Goal: Contribute content: Contribute content

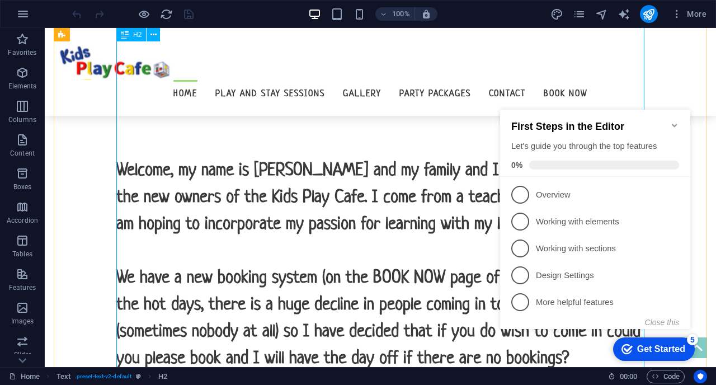
scroll to position [646, 0]
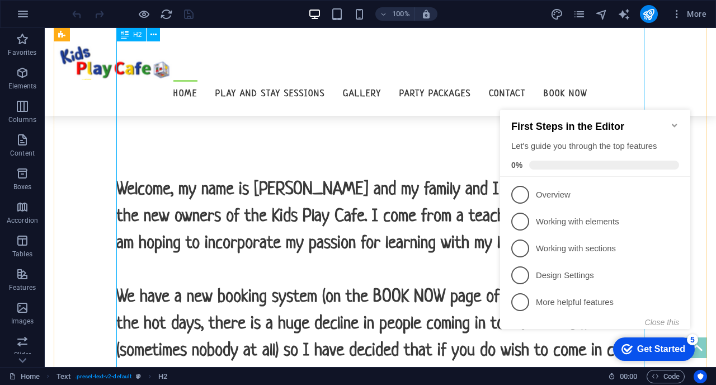
click at [422, 319] on div "ENJOY A COMPLEMENTARY ICE CREAM WITH EACH CHILD ENTRY FEE DURING THE SUMMER MON…" at bounding box center [380, 362] width 528 height 590
click at [678, 121] on icon "Minimize checklist" at bounding box center [674, 125] width 9 height 9
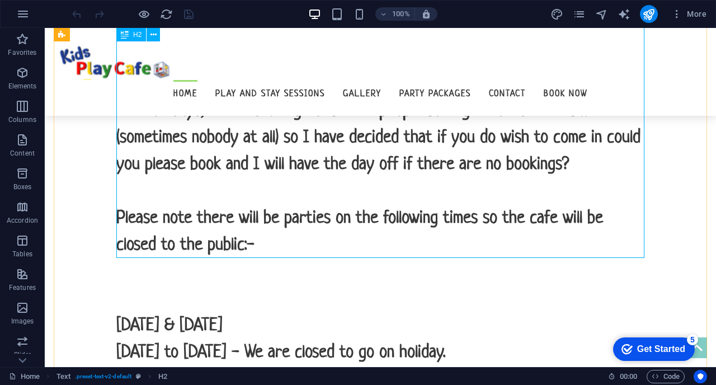
scroll to position [844, 0]
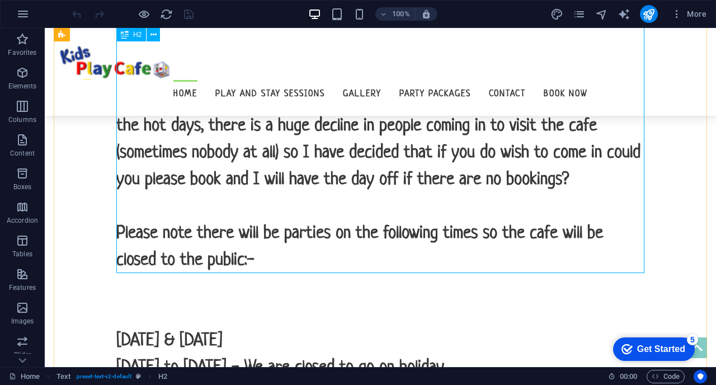
click at [291, 176] on div "ENJOY A COMPLEMENTARY ICE CREAM WITH EACH CHILD ENTRY FEE DURING THE SUMMER MON…" at bounding box center [380, 164] width 528 height 590
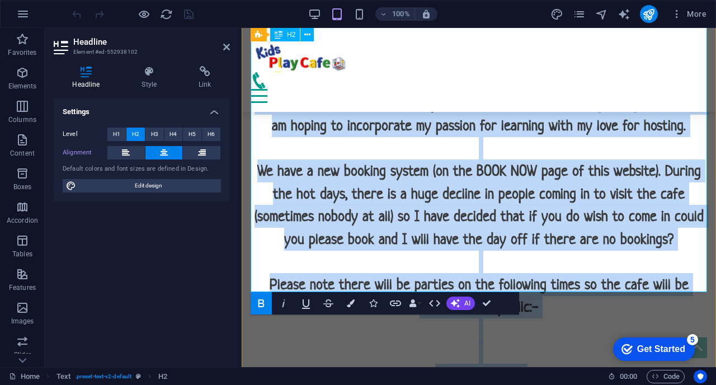
scroll to position [721, 0]
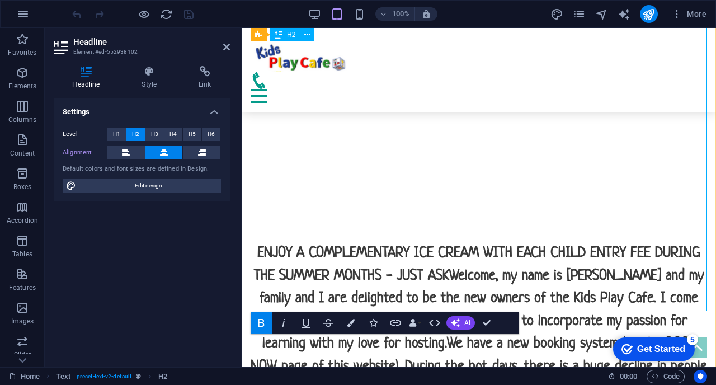
click at [251, 254] on h2 "ENJOY A COMPLEMENTARY ICE CREAM WITH EACH CHILD ENTRY FEE DURING THE SUMMER MON…" at bounding box center [478, 229] width 456 height 521
click at [253, 255] on h2 "ENJOY A COMPLEMENTARY ICE CREAM WITH EACH CHILD ENTRY FEE DURING THE SUMMER MON…" at bounding box center [478, 229] width 456 height 521
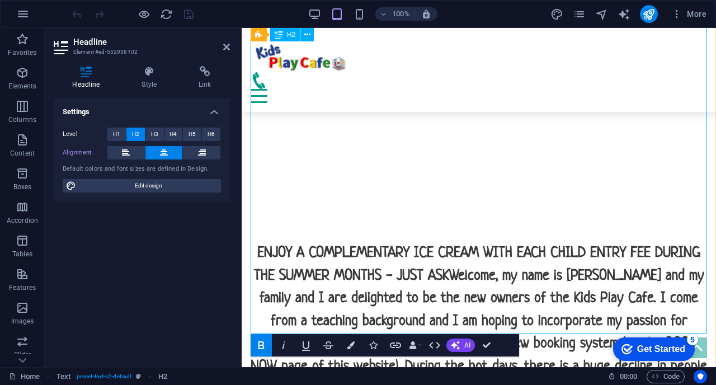
click at [334, 298] on strong "ENJOY A COMPLEMENTARY ICE CREAM WITH EACH CHILD ENTRY FEE DURING THE SUMMER MON…" at bounding box center [478, 386] width 456 height 291
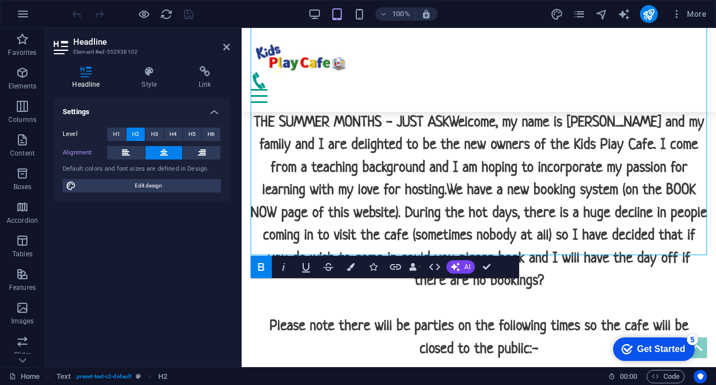
scroll to position [899, 0]
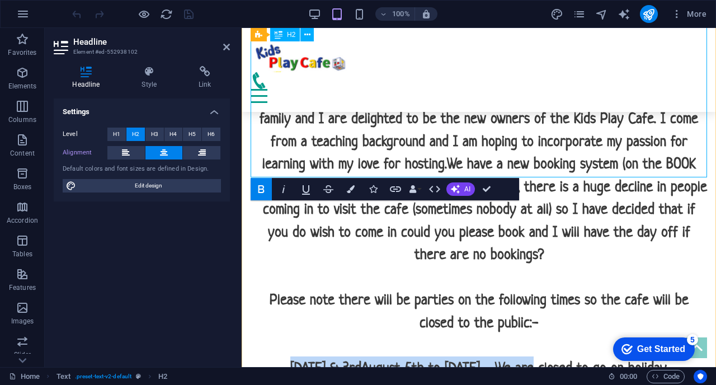
drag, startPoint x: 266, startPoint y: 163, endPoint x: 509, endPoint y: 159, distance: 243.8
click at [509, 159] on strong "ENJOY A COMPLEMENTARY ICE CREAM WITH EACH CHILD ENTRY FEE DURING THE SUMMER MON…" at bounding box center [478, 220] width 456 height 314
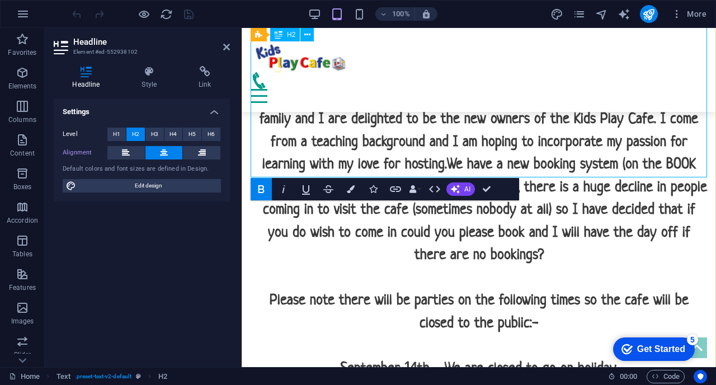
click at [444, 163] on strong "ENJOY A COMPLEMENTARY ICE CREAM WITH EACH CHILD ENTRY FEE DURING THE SUMMER MON…" at bounding box center [478, 220] width 456 height 314
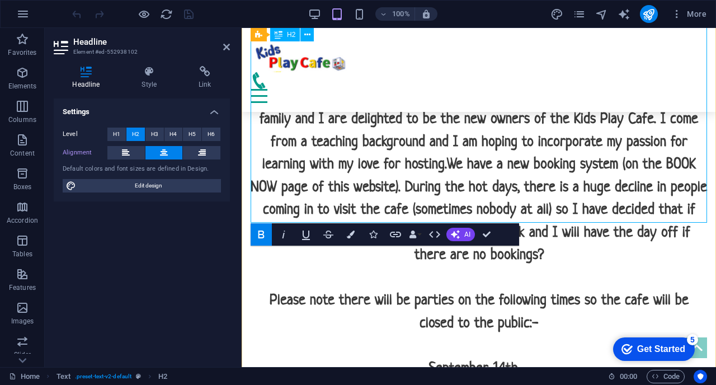
click at [545, 162] on h2 "ENJOY A COMPLEMENTARY ICE CREAM WITH EACH CHILD ENTRY FEE DURING THE SUMMER MON…" at bounding box center [478, 107] width 456 height 634
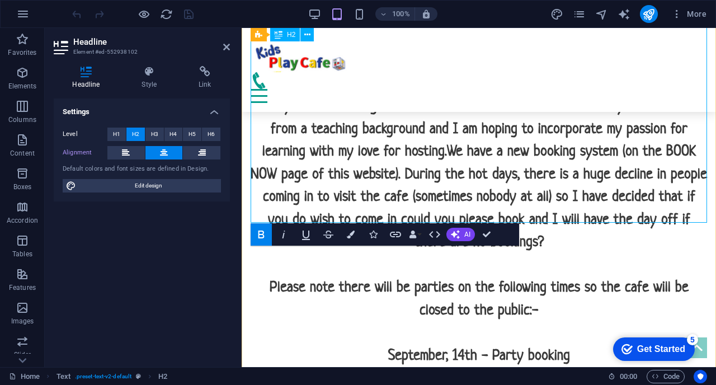
scroll to position [914, 0]
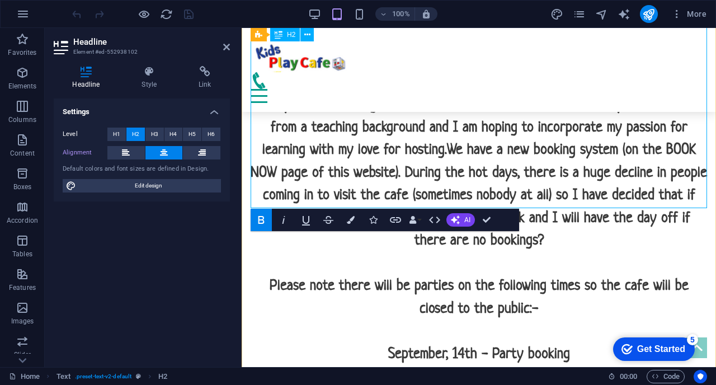
click at [392, 194] on h2 "ENJOY A COMPLEMENTARY ICE CREAM WITH EACH CHILD ENTRY FEE DURING THE SUMMER MON…" at bounding box center [478, 92] width 456 height 634
drag, startPoint x: 634, startPoint y: 197, endPoint x: 543, endPoint y: 199, distance: 91.1
click at [543, 199] on strong "ENJOY A COMPLEMENTARY ICE CREAM WITH EACH CHILD ENTRY FEE DURING THE SUMMER MON…" at bounding box center [478, 227] width 456 height 359
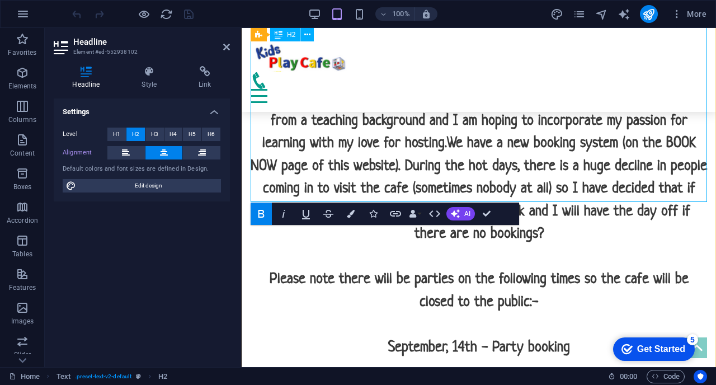
scroll to position [920, 0]
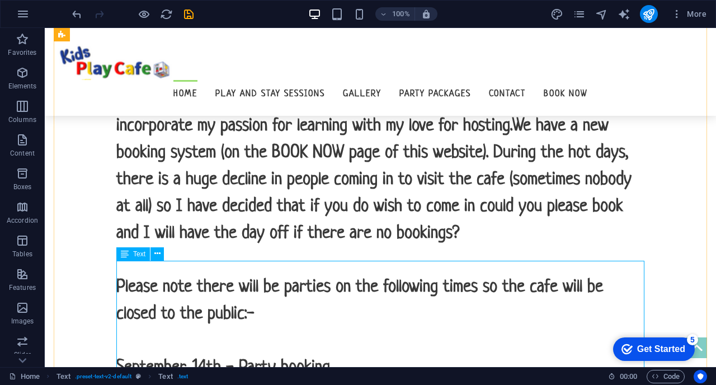
scroll to position [1024, 0]
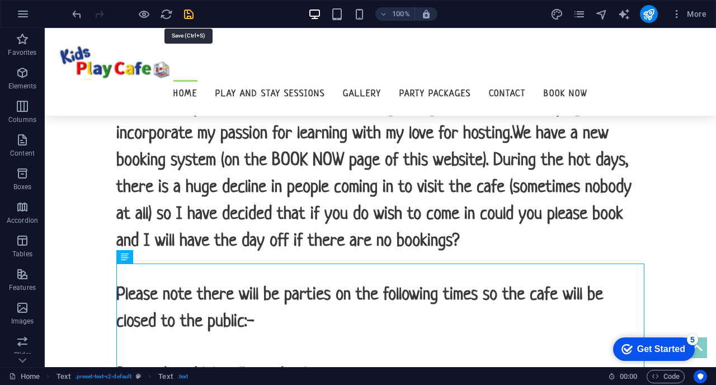
click at [185, 13] on icon "save" at bounding box center [188, 14] width 13 height 13
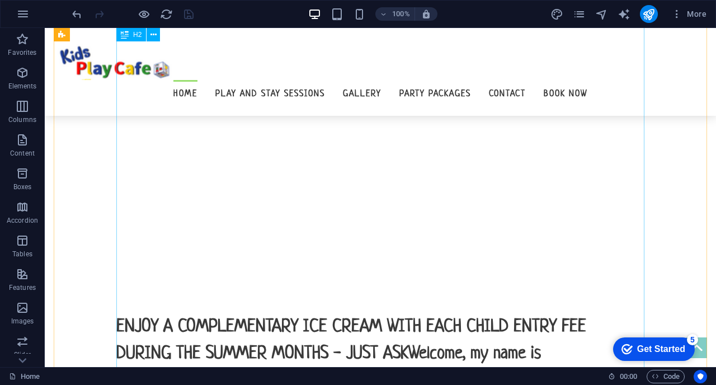
scroll to position [724, 0]
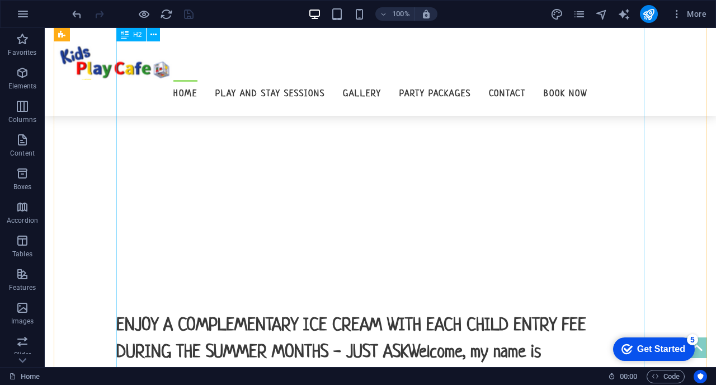
click at [347, 159] on div "ENJOY A COMPLEMENTARY ICE CREAM WITH EACH CHILD ENTRY FEE DURING THE SUMMER MON…" at bounding box center [380, 363] width 528 height 751
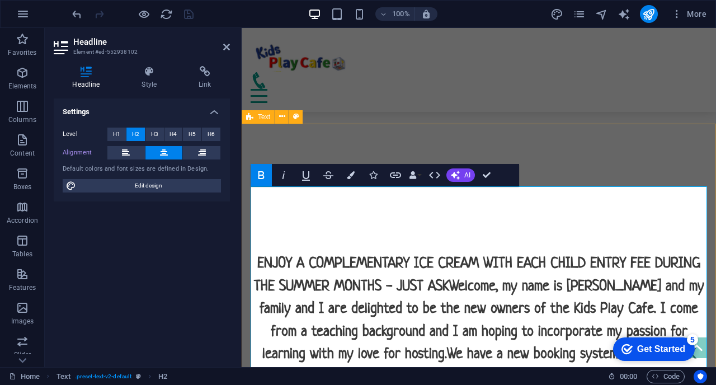
scroll to position [325, 0]
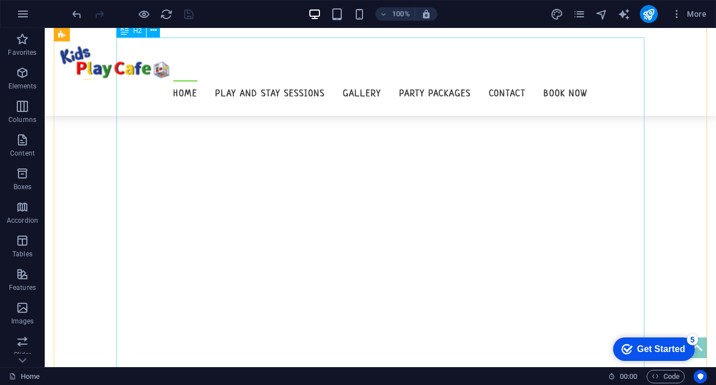
scroll to position [493, 0]
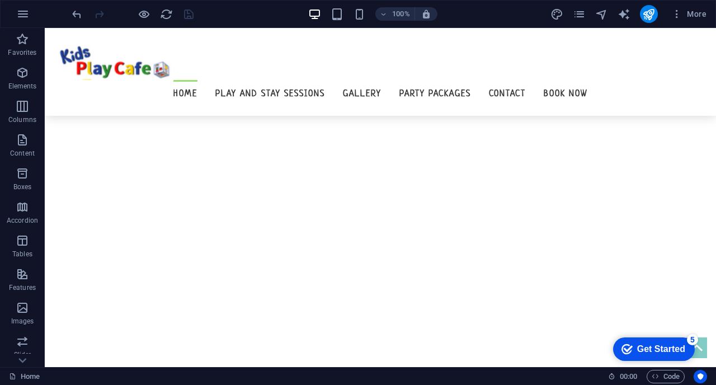
click at [359, 80] on nav "Home Play and Stay Sessions Gallery Party Packages Contact Book now" at bounding box center [380, 93] width 653 height 27
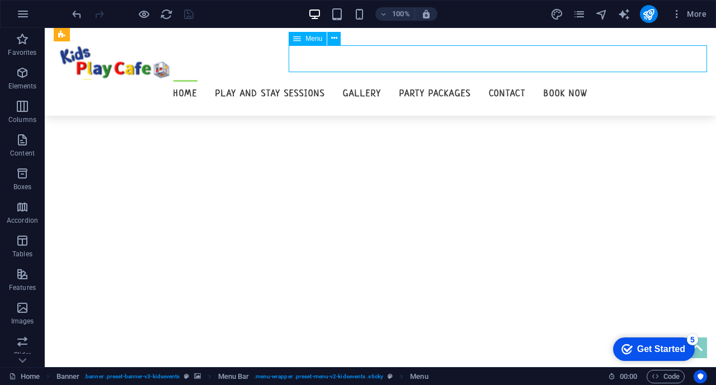
click at [295, 80] on nav "Home Play and Stay Sessions Gallery Party Packages Contact Book now" at bounding box center [380, 93] width 653 height 27
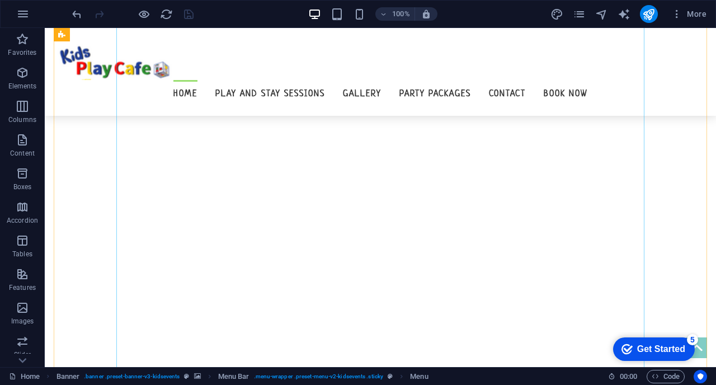
scroll to position [641, 0]
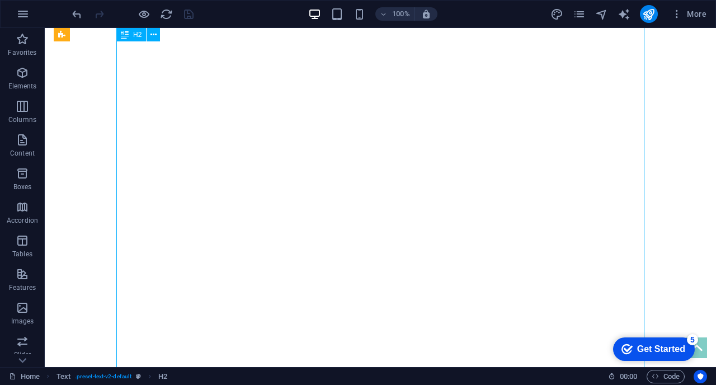
scroll to position [325, 0]
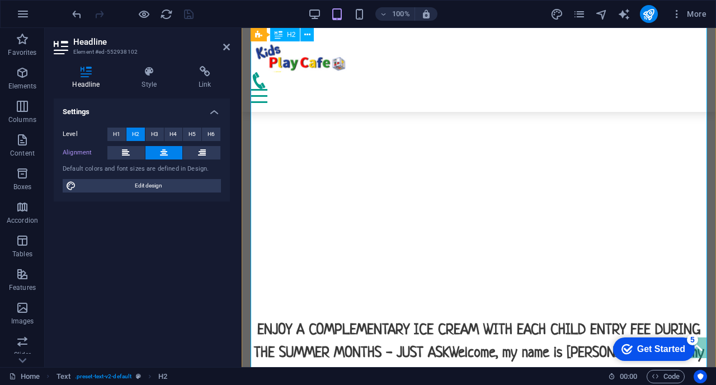
scroll to position [644, 0]
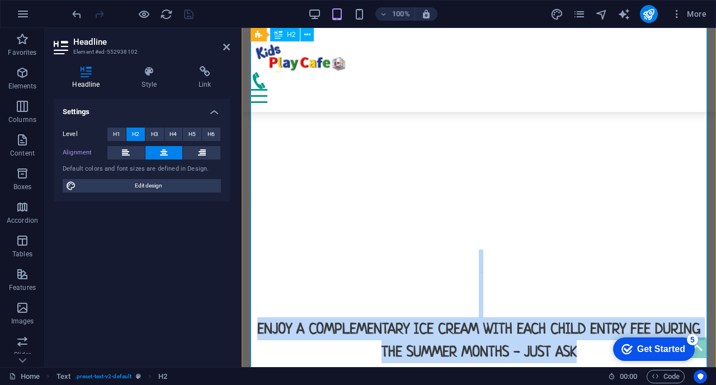
drag, startPoint x: 595, startPoint y: 173, endPoint x: 387, endPoint y: 107, distance: 217.6
click at [387, 107] on h2 "ENJOY A COMPLEMENTARY ICE CREAM WITH EACH CHILD ENTRY FEE DURING THE SUMMER MON…" at bounding box center [478, 373] width 456 height 657
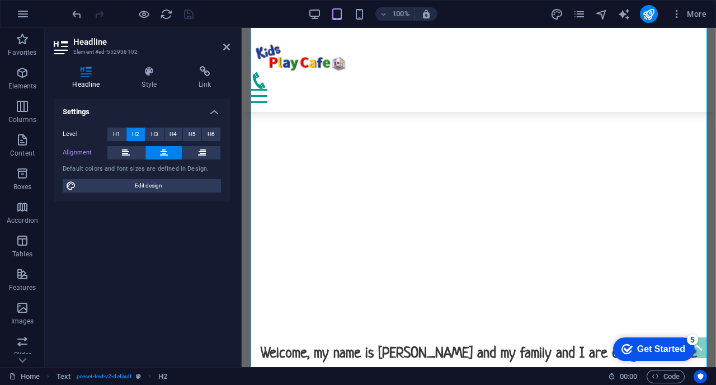
scroll to position [533, 0]
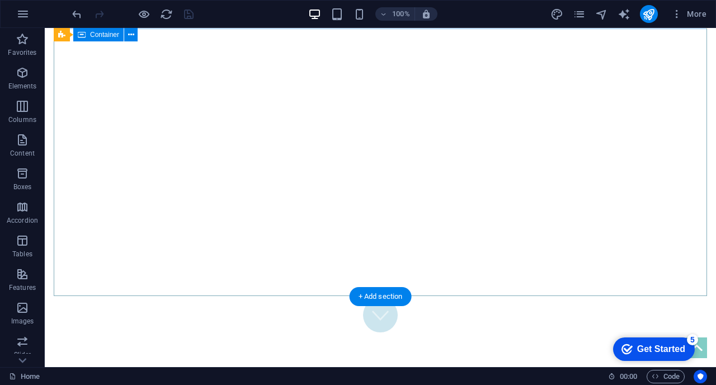
scroll to position [0, 0]
